Goal: Complete application form

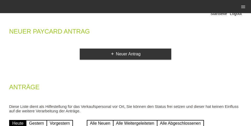
scroll to position [34, 0]
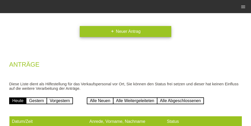
click at [128, 29] on link "add Neuer Antrag" at bounding box center [126, 31] width 92 height 11
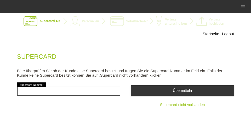
scroll to position [17, 0]
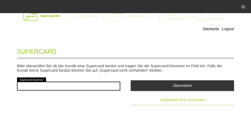
click at [191, 103] on button "Supercard nicht vorhanden" at bounding box center [182, 100] width 103 height 10
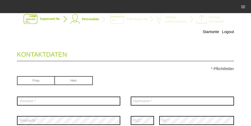
scroll to position [17, 0]
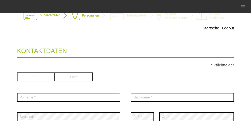
click at [34, 76] on input "radio" at bounding box center [36, 76] width 38 height 8
radio input "true"
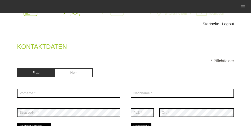
scroll to position [34, 0]
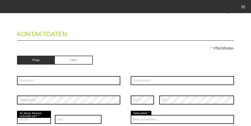
click at [50, 85] on div "error Vorname *" at bounding box center [68, 80] width 103 height 19
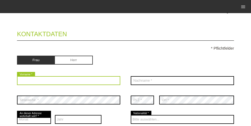
click at [55, 79] on input "text" at bounding box center [68, 80] width 103 height 9
type input "[PERSON_NAME]"
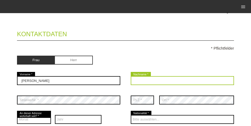
click at [198, 84] on input "text" at bounding box center [182, 80] width 103 height 9
type input "Lingenhöhlin"
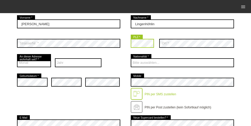
scroll to position [101, 0]
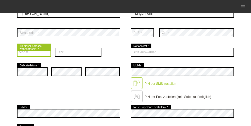
click at [42, 51] on select "Monat 01 02 03 04 05 06 07 08 09 10 11 12" at bounding box center [34, 52] width 34 height 9
select select "08"
click at [17, 48] on select "Monat 01 02 03 04 05 06 07 08 09 10 11 12" at bounding box center [34, 52] width 34 height 9
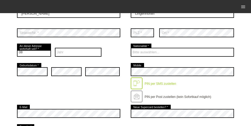
click at [91, 48] on div "Jahr 2025 2024 2023 2022 2021 2020 2019 2018 2017 2016 2015 2014 2013" at bounding box center [78, 51] width 47 height 19
click at [75, 51] on select "Jahr 2025 2024 2023 2022 2021 2020 2019 2018 2017 2016" at bounding box center [78, 52] width 47 height 9
select select "2020"
click at [55, 48] on select "Jahr 2025 2024 2023 2022 2021 2020 2019 2018 2017 2016" at bounding box center [78, 52] width 47 height 9
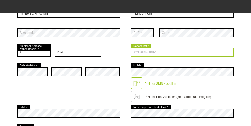
click at [142, 50] on select "Bitte auswählen... Schweiz Deutschland Liechtenstein Österreich ------------ Af…" at bounding box center [182, 52] width 103 height 9
select select "DE"
click at [131, 48] on select "Bitte auswählen... Schweiz Deutschland Liechtenstein Österreich ------------ Af…" at bounding box center [182, 52] width 103 height 9
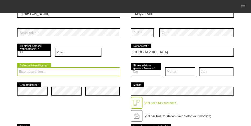
click at [59, 74] on select "Bitte auswählen... C B B - Flüchtlingsstatus Andere" at bounding box center [68, 71] width 103 height 9
select select "B"
click at [17, 68] on select "Bitte auswählen... C B B - Flüchtlingsstatus Andere" at bounding box center [68, 71] width 103 height 9
click at [61, 68] on select "Bitte auswählen... C B B - Flüchtlingsstatus Andere" at bounding box center [68, 71] width 103 height 9
click at [60, 76] on select "Bitte auswählen... C B B - Flüchtlingsstatus Andere" at bounding box center [68, 71] width 103 height 9
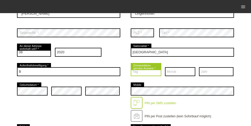
click at [141, 74] on select "Tag 01 02 03 04 05 06 07 08 09 10 11 12 13 14 15 16 17" at bounding box center [146, 71] width 31 height 9
click at [149, 76] on select "Tag 01 02 03 04 05 06 07 08 09 10 11 12 13 14 15 16 17" at bounding box center [146, 71] width 31 height 9
click at [155, 73] on select "Tag 01 02 03 04 05 06 07 08 09 10 11 12 13 14 15 16 17" at bounding box center [146, 71] width 31 height 9
select select "22"
click at [131, 68] on select "Tag 01 02 03 04 05 06 07 08 09 10 11 12 13 14 15 16 17" at bounding box center [146, 71] width 31 height 9
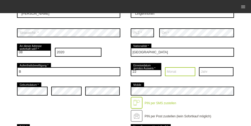
click at [174, 68] on select "Monat 01 02 03 04 05 06 07 08 09 10 11 12" at bounding box center [180, 71] width 31 height 9
select select "12"
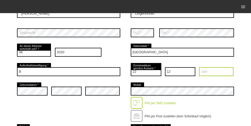
click at [207, 69] on select "Jahr 2025 2024 2023 2022 2021 2020 2019 2018 2017 2016" at bounding box center [216, 71] width 35 height 9
select select "2017"
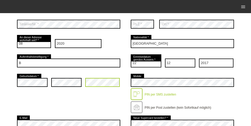
scroll to position [117, 0]
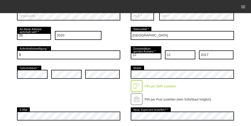
click at [139, 68] on div "error Mobile PIN per SMS zustellen" at bounding box center [182, 85] width 103 height 42
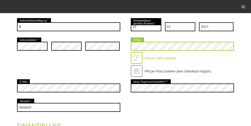
scroll to position [151, 0]
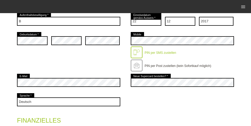
click at [114, 78] on div "error E-Mail" at bounding box center [68, 82] width 103 height 19
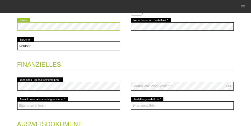
scroll to position [224, 0]
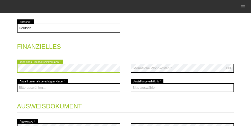
click at [56, 67] on div "error Jährliches Haushaltseinkommen *" at bounding box center [68, 67] width 103 height 19
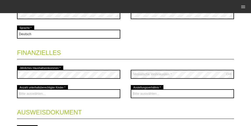
click at [164, 28] on div at bounding box center [182, 26] width 103 height 4
click at [78, 70] on div "error Jährliches Haushaltseinkommen *" at bounding box center [68, 73] width 103 height 19
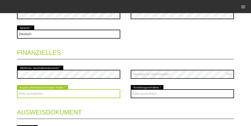
click at [39, 93] on select "Bitte auswählen... 0 1 2 3 4 5 6 7 8 9" at bounding box center [68, 93] width 103 height 9
select select "0"
click at [17, 90] on select "Bitte auswählen... 0 1 2 3 4 5 6 7 8 9" at bounding box center [68, 93] width 103 height 9
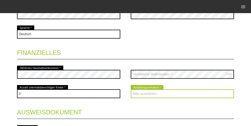
click at [168, 92] on select "Bitte auswählen... Unbefristet Befristet Lehrling/Student Pensioniert Nicht arb…" at bounding box center [182, 93] width 103 height 9
select select "TEMPORARY"
click at [131, 90] on select "Bitte auswählen... Unbefristet Befristet Lehrling/Student Pensioniert Nicht arb…" at bounding box center [182, 93] width 103 height 9
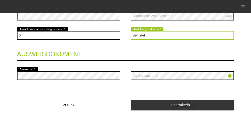
scroll to position [283, 0]
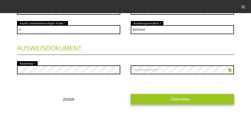
click at [150, 101] on link "Übermitteln ..." at bounding box center [182, 99] width 103 height 10
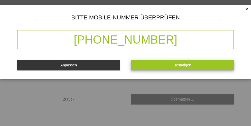
click at [179, 66] on span "Bestätigen" at bounding box center [183, 65] width 18 height 4
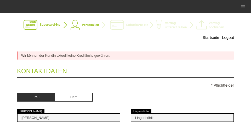
scroll to position [0, 0]
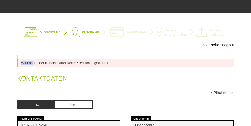
drag, startPoint x: 33, startPoint y: 63, endPoint x: 80, endPoint y: 57, distance: 47.2
